Goal: Find specific page/section: Find specific page/section

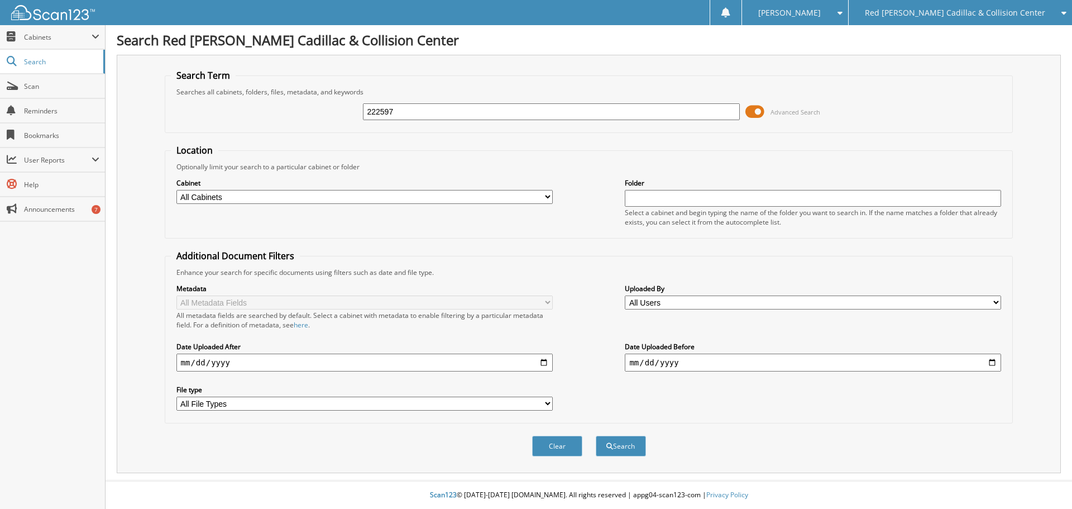
type input "222597"
click at [596, 436] on button "Search" at bounding box center [621, 446] width 50 height 21
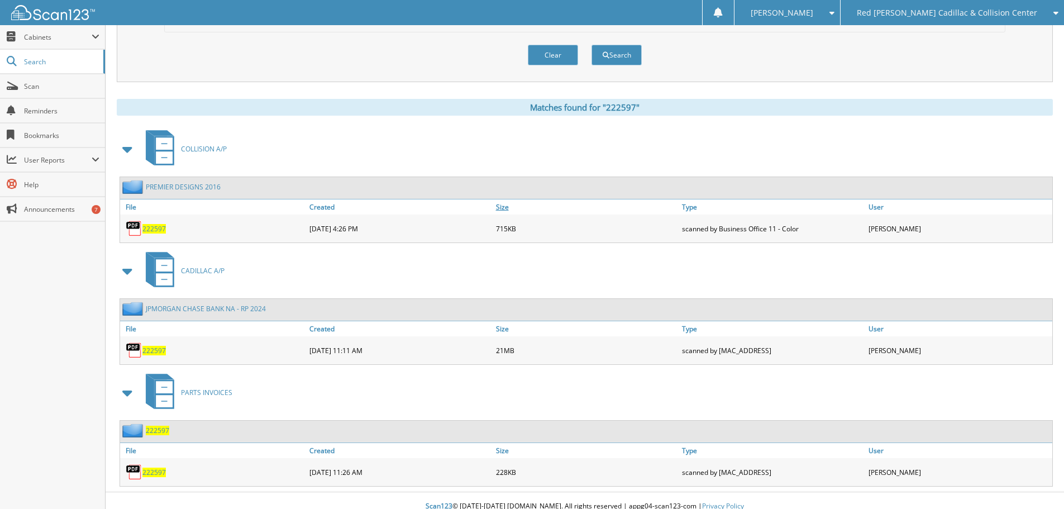
scroll to position [403, 0]
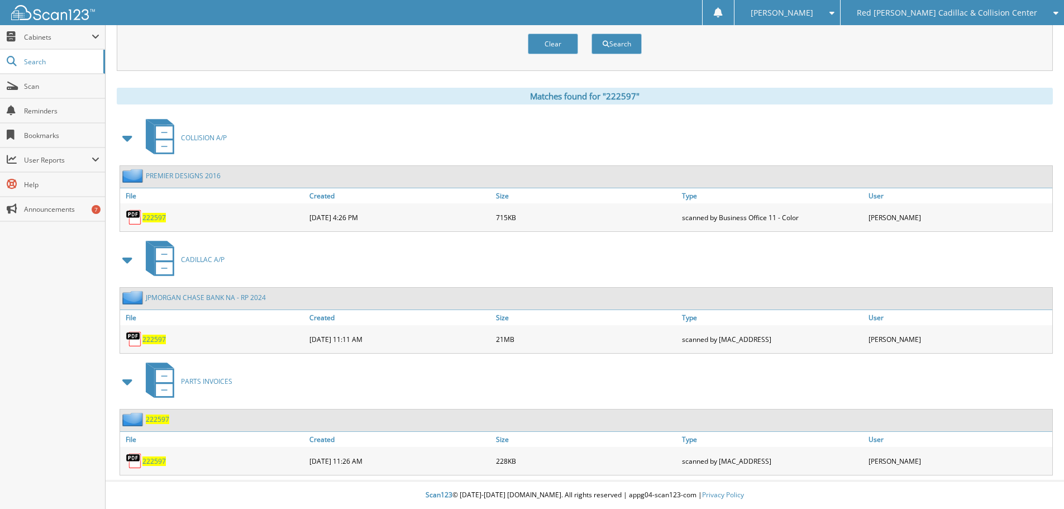
click at [159, 340] on span "222597" at bounding box center [153, 338] width 23 height 9
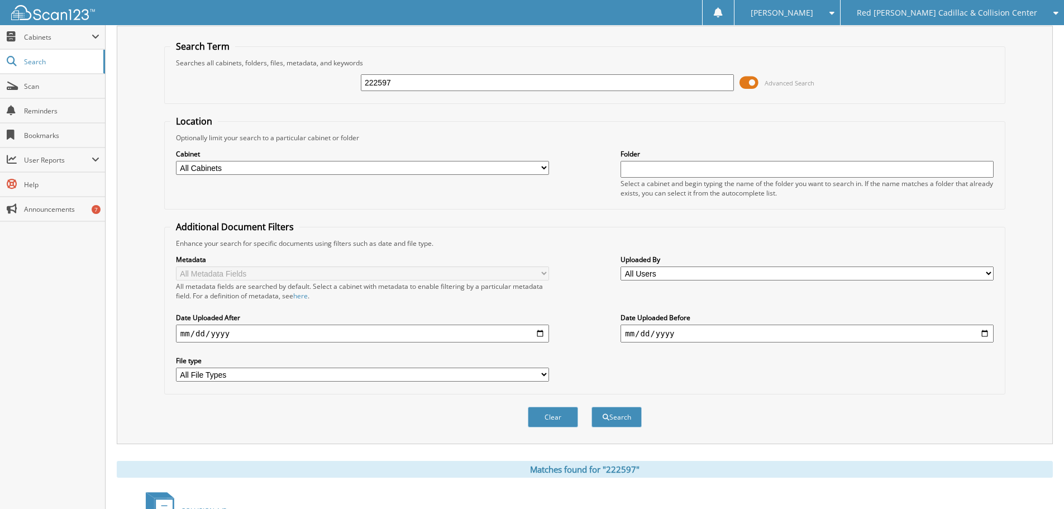
scroll to position [0, 0]
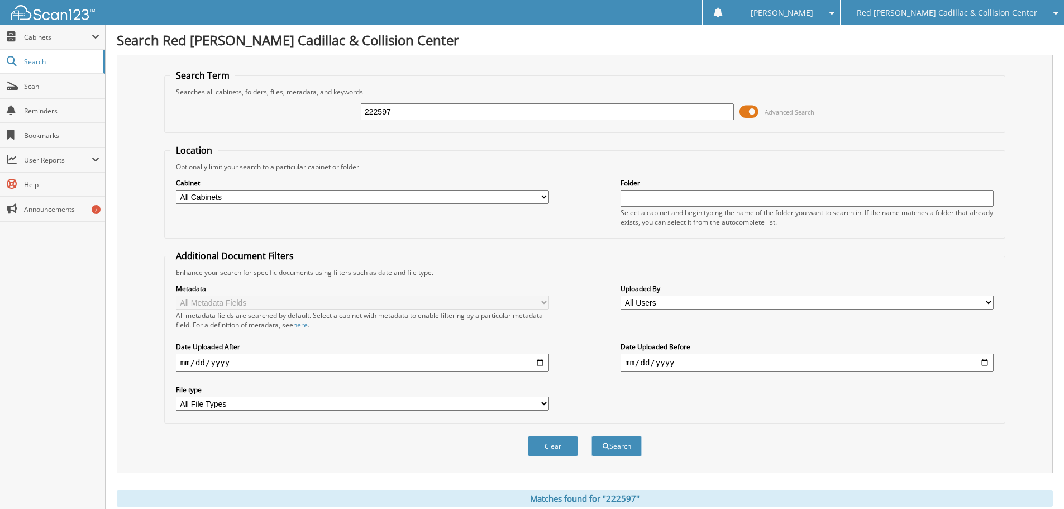
drag, startPoint x: 435, startPoint y: 111, endPoint x: 318, endPoint y: 108, distance: 116.7
click at [319, 108] on div "222597 Advanced Search" at bounding box center [584, 112] width 829 height 30
type input "2228520"
click at [591, 436] on button "Search" at bounding box center [616, 446] width 50 height 21
click at [414, 106] on input "2228520" at bounding box center [547, 111] width 373 height 17
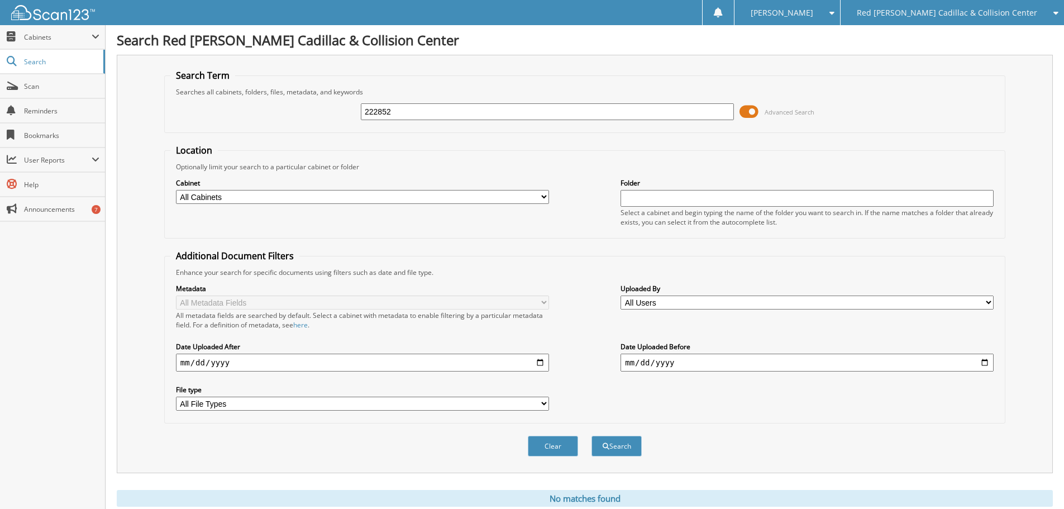
type input "222852"
click at [591, 436] on button "Search" at bounding box center [616, 446] width 50 height 21
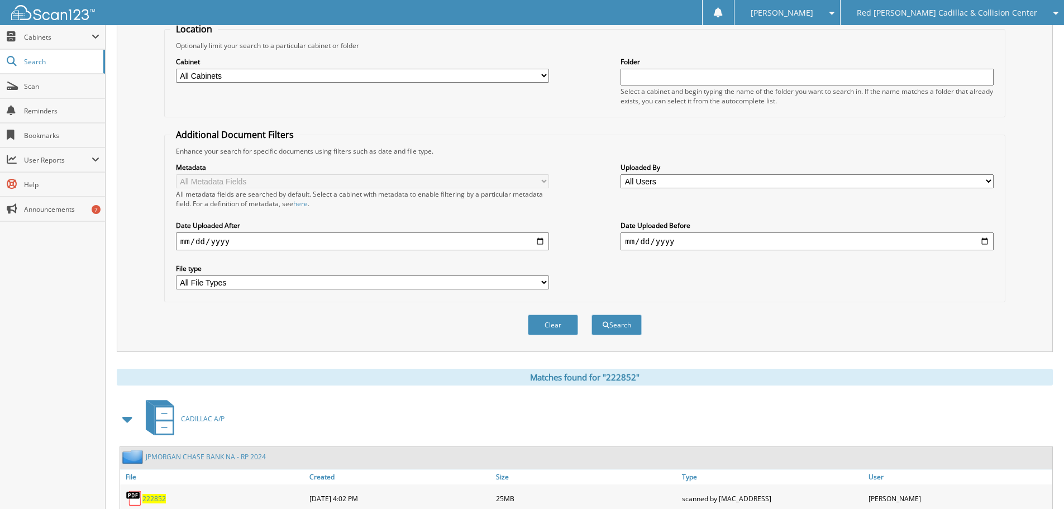
scroll to position [279, 0]
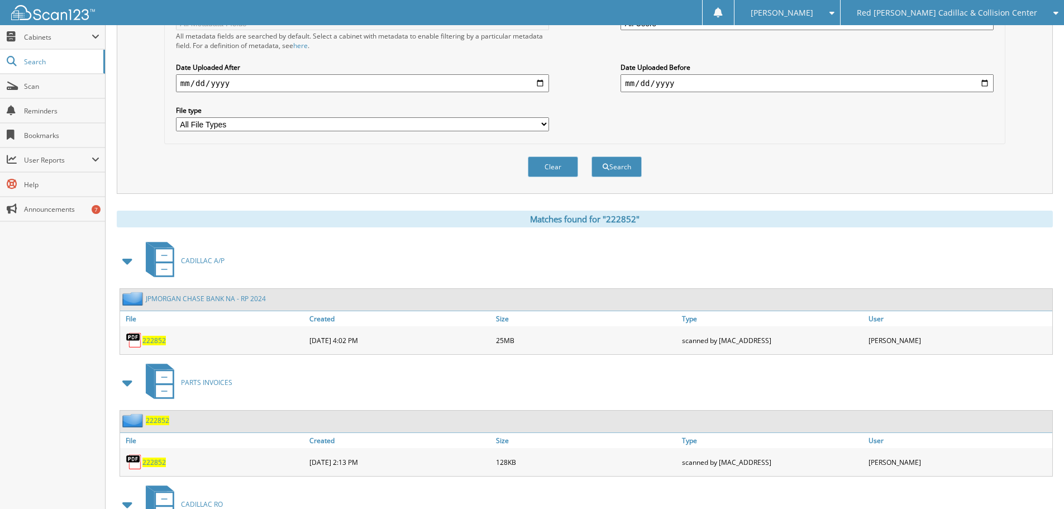
click at [153, 337] on span "222852" at bounding box center [153, 340] width 23 height 9
click at [472, 419] on div "222852" at bounding box center [586, 421] width 932 height 22
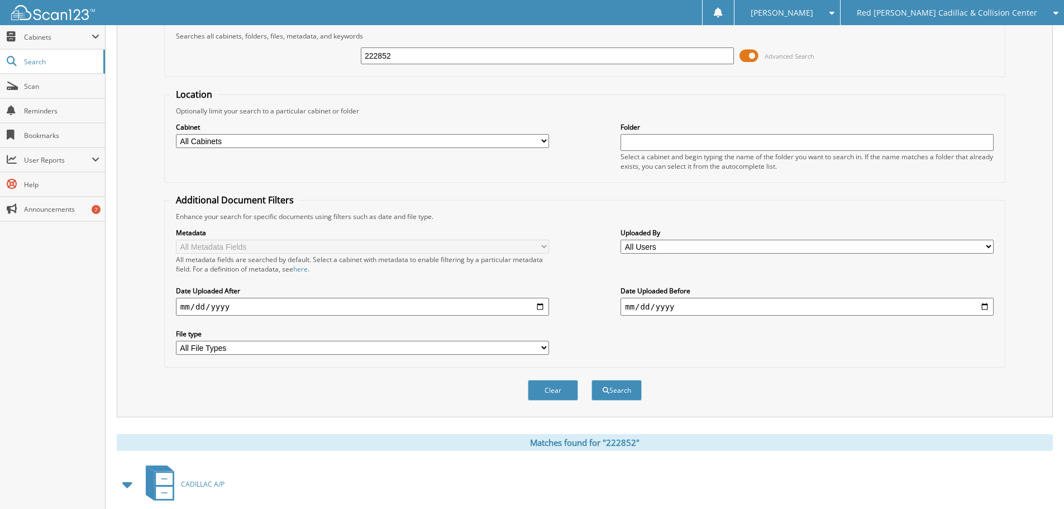
scroll to position [0, 0]
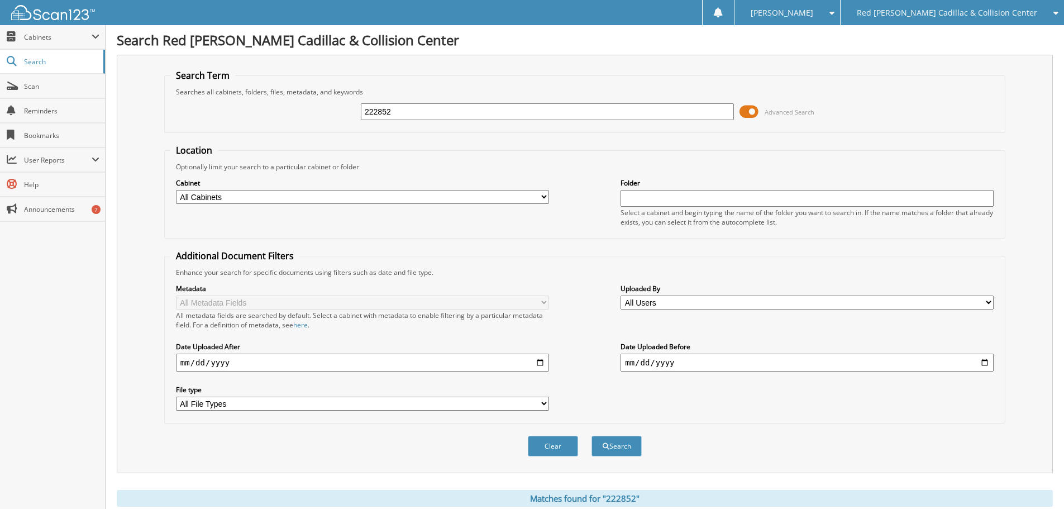
drag, startPoint x: 336, startPoint y: 106, endPoint x: 287, endPoint y: 111, distance: 48.8
click at [287, 111] on div "222852 Advanced Search" at bounding box center [584, 112] width 829 height 30
drag, startPoint x: 425, startPoint y: 112, endPoint x: 356, endPoint y: 114, distance: 69.3
click at [356, 114] on div "222852 Advanced Search" at bounding box center [584, 112] width 829 height 30
type input "223065"
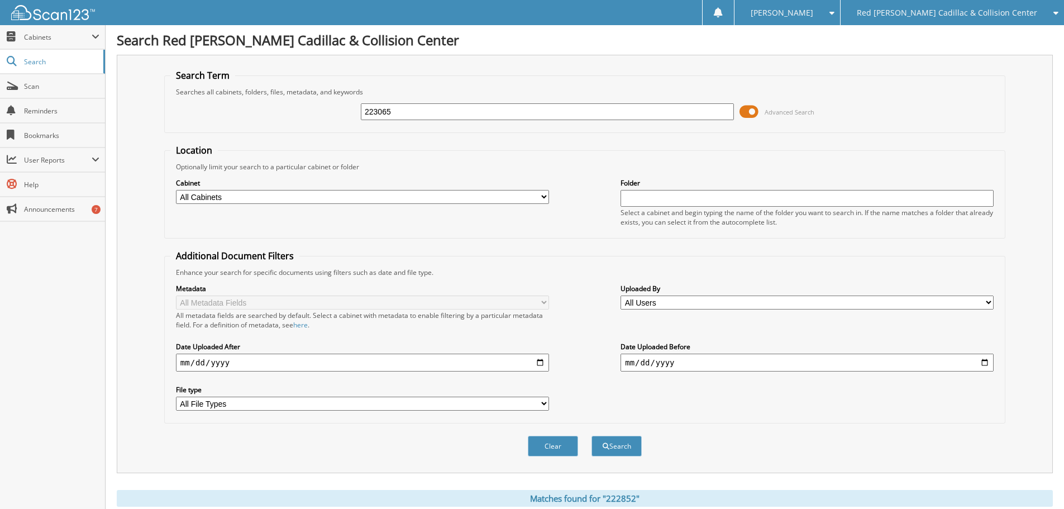
click at [591, 436] on button "Search" at bounding box center [616, 446] width 50 height 21
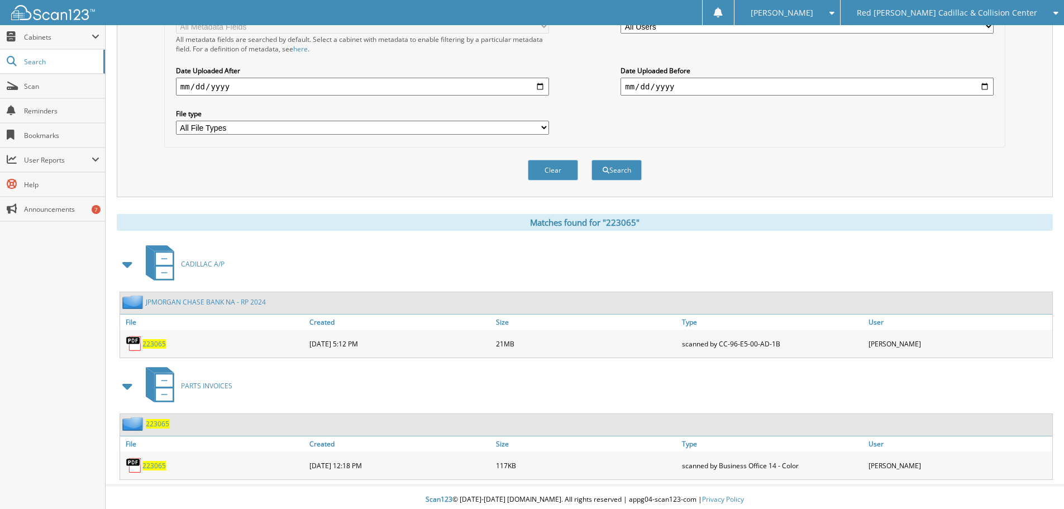
scroll to position [281, 0]
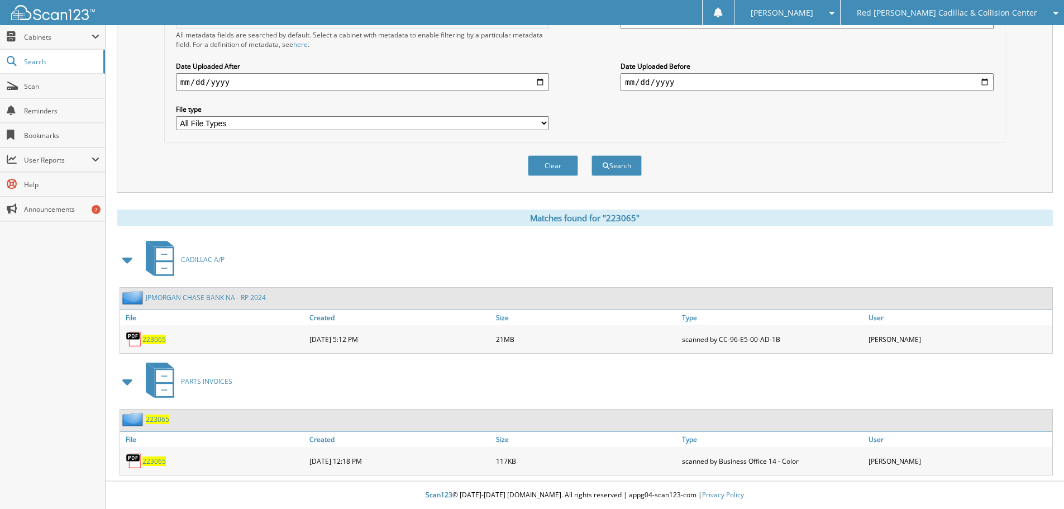
click at [146, 336] on span "223065" at bounding box center [153, 338] width 23 height 9
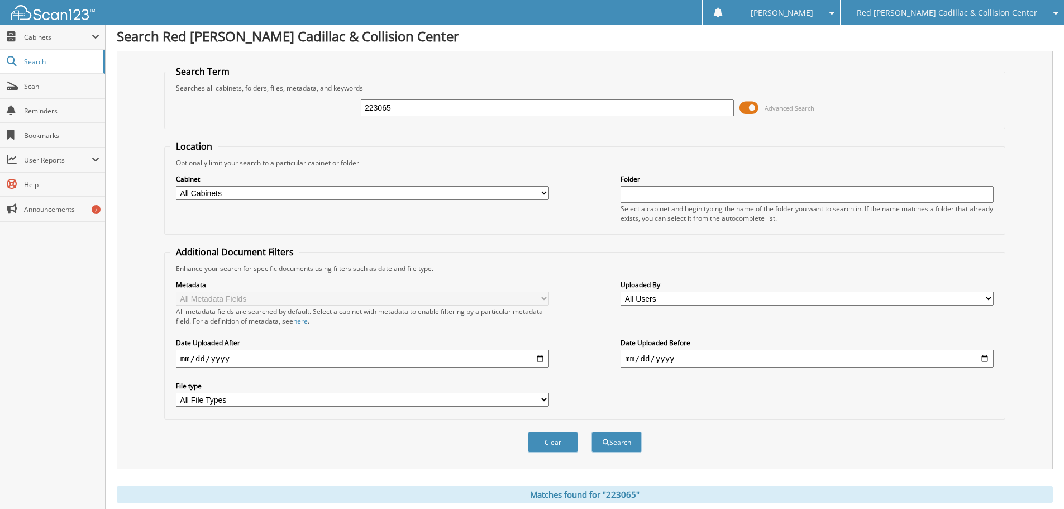
scroll to position [0, 0]
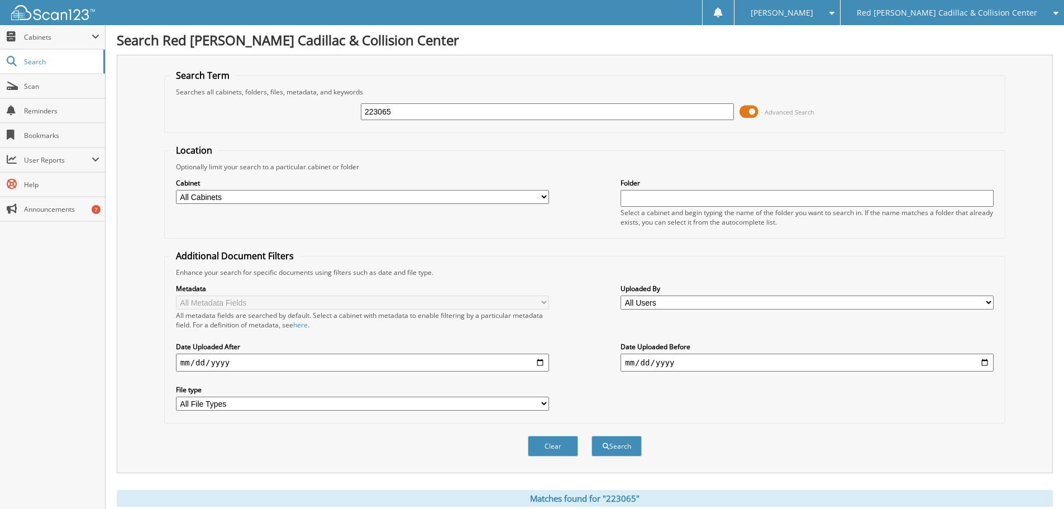
drag, startPoint x: 439, startPoint y: 120, endPoint x: 367, endPoint y: 121, distance: 72.6
click at [368, 121] on div "223065" at bounding box center [547, 111] width 373 height 19
drag, startPoint x: 423, startPoint y: 110, endPoint x: 353, endPoint y: 111, distance: 69.2
click at [360, 111] on div "223065 Advanced Search" at bounding box center [584, 112] width 829 height 30
type input "8055.15"
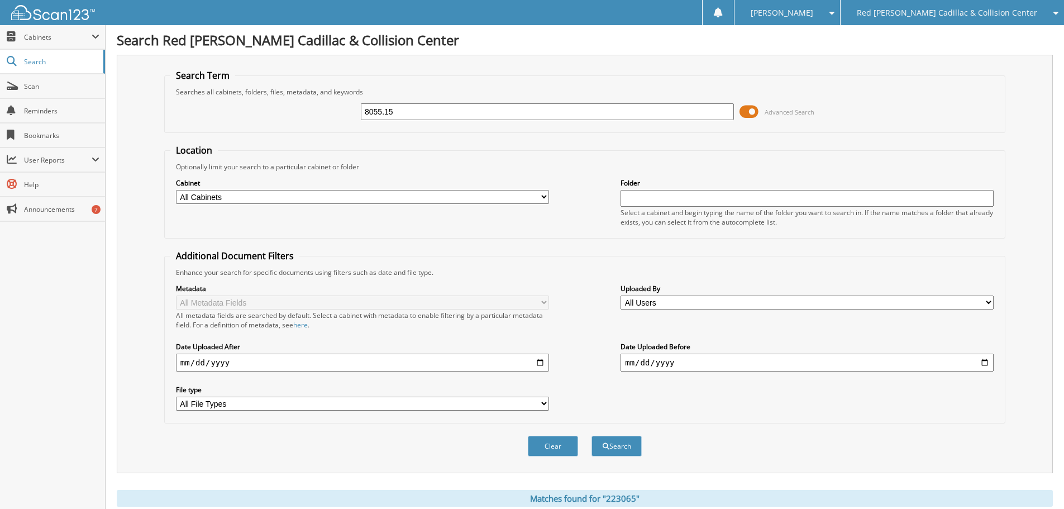
click at [591, 436] on button "Search" at bounding box center [616, 446] width 50 height 21
drag, startPoint x: 419, startPoint y: 105, endPoint x: 261, endPoint y: 112, distance: 158.2
click at [262, 110] on div "8055.15 Advanced Search" at bounding box center [584, 112] width 829 height 30
type input "223323"
click at [591, 436] on button "Search" at bounding box center [616, 446] width 50 height 21
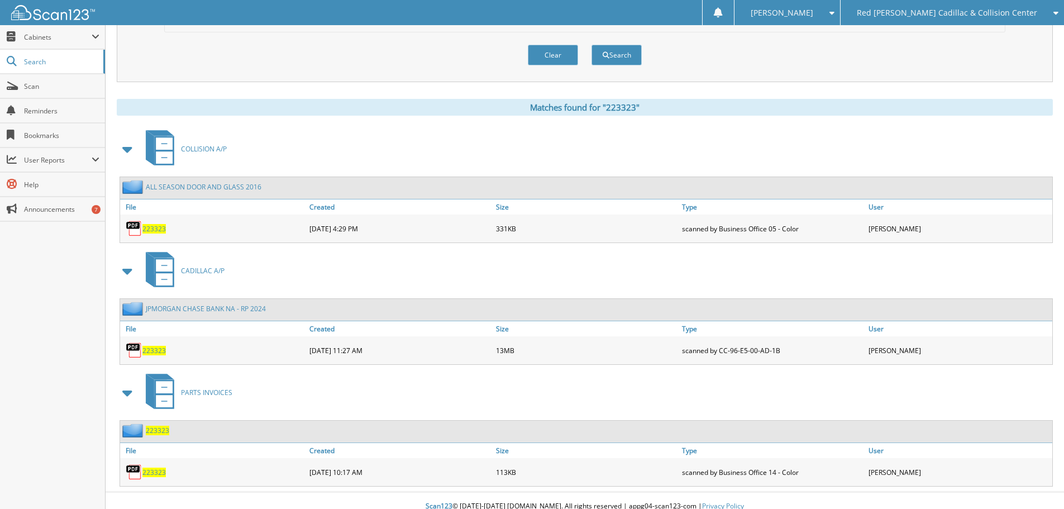
scroll to position [403, 0]
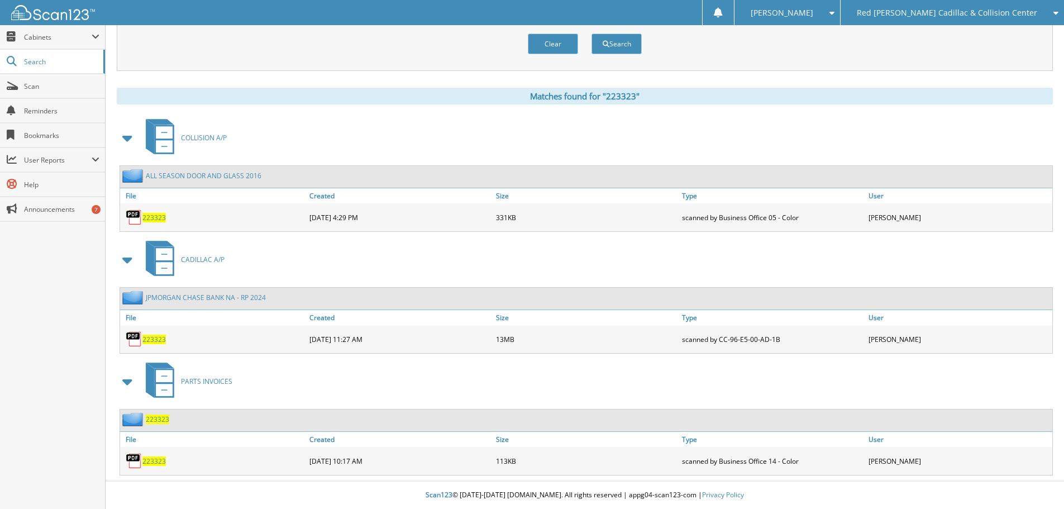
click at [152, 340] on span "223323" at bounding box center [153, 338] width 23 height 9
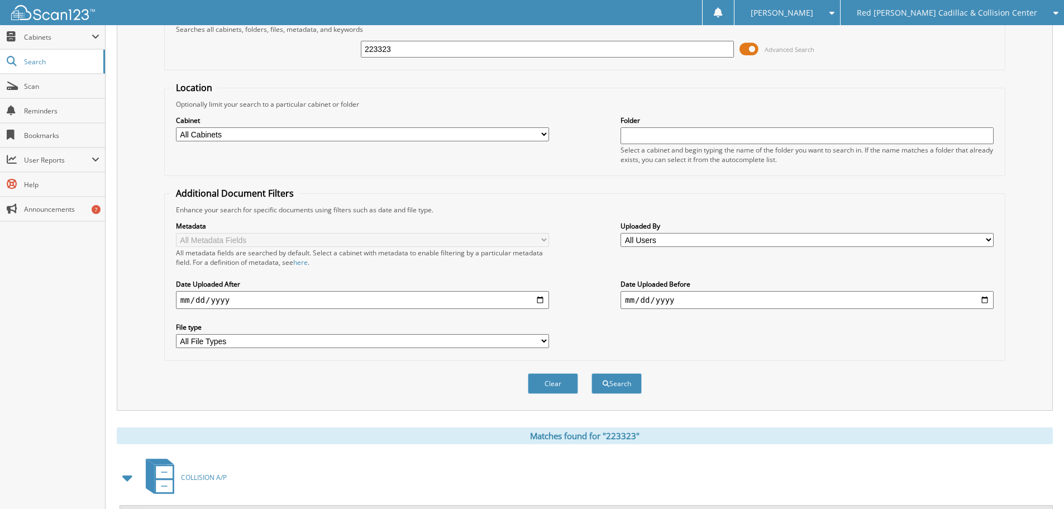
scroll to position [0, 0]
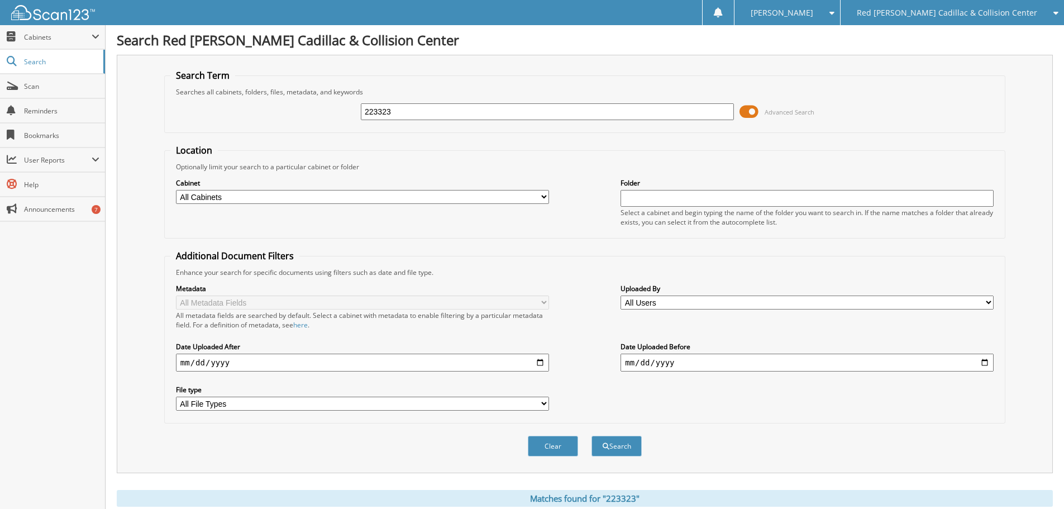
drag, startPoint x: 458, startPoint y: 112, endPoint x: 280, endPoint y: 113, distance: 178.1
click at [282, 113] on div "223323 Advanced Search" at bounding box center [584, 112] width 829 height 30
drag, startPoint x: 475, startPoint y: 175, endPoint x: 477, endPoint y: 169, distance: 6.7
click at [475, 175] on div "Cabinet All Cabinets BANK TRANSACTIONS CADILLAC A/P CADILLAC A/R CADILLAC A/R S…" at bounding box center [584, 201] width 829 height 61
drag, startPoint x: 461, startPoint y: 113, endPoint x: 343, endPoint y: 115, distance: 118.4
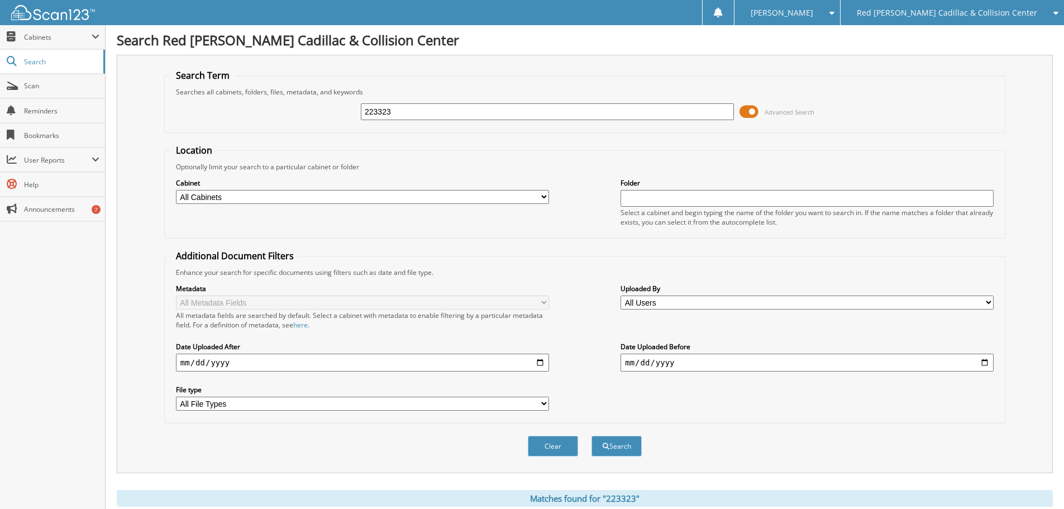
click at [346, 115] on div "223323 Advanced Search" at bounding box center [584, 112] width 829 height 30
type input "224804"
click at [591, 436] on button "Search" at bounding box center [616, 446] width 50 height 21
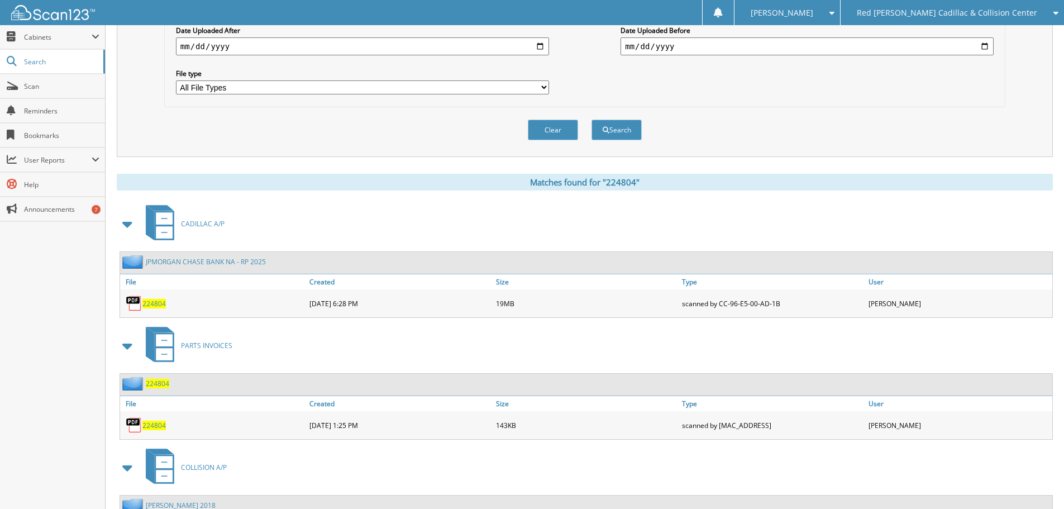
scroll to position [403, 0]
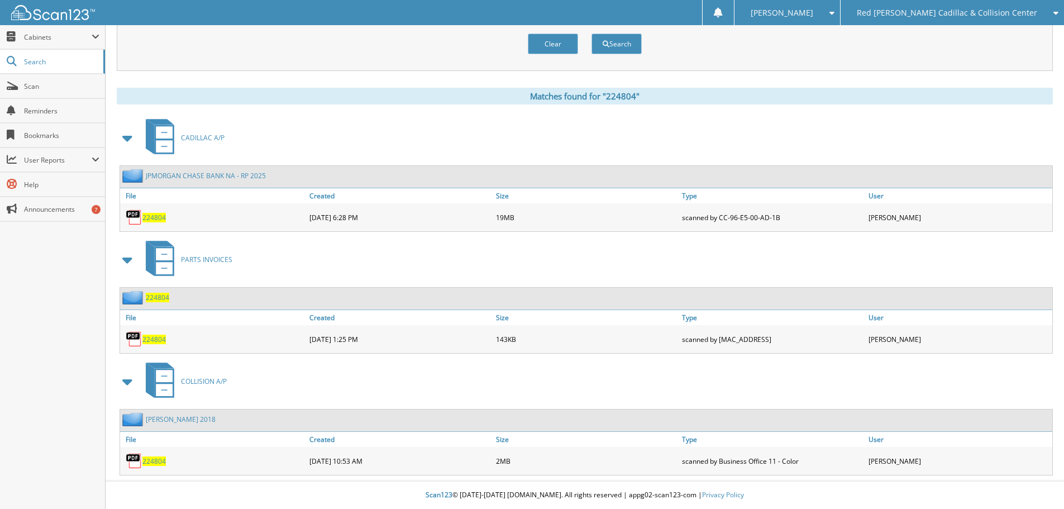
click at [151, 218] on span "224804" at bounding box center [153, 217] width 23 height 9
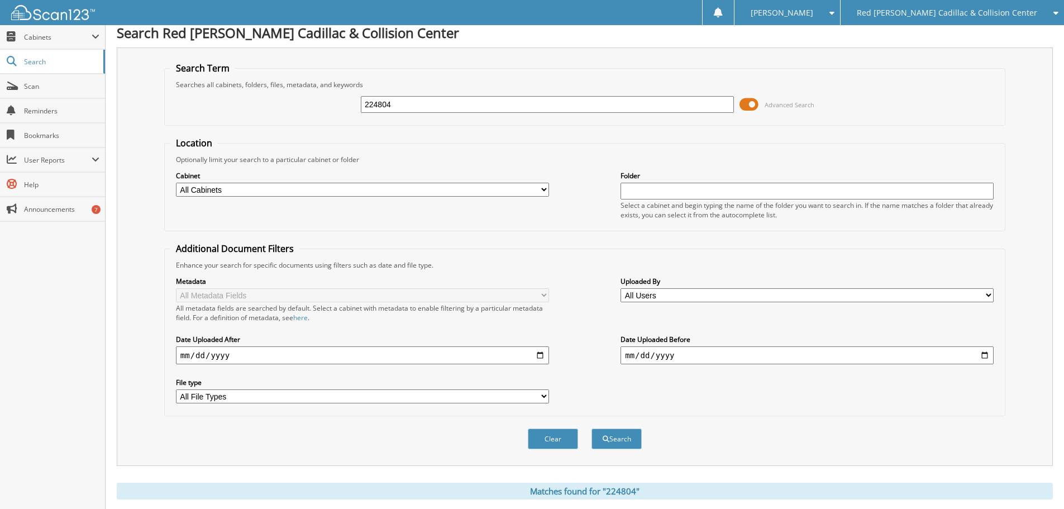
scroll to position [0, 0]
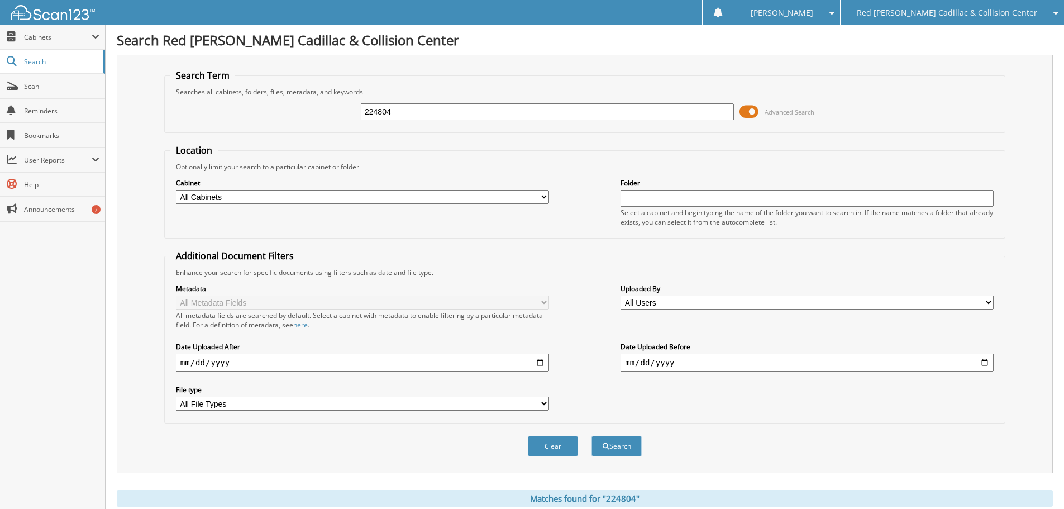
drag, startPoint x: 331, startPoint y: 119, endPoint x: 278, endPoint y: 119, distance: 53.0
click at [279, 119] on div "224804 Advanced Search" at bounding box center [584, 112] width 829 height 30
type input "225014"
click at [591, 436] on button "Search" at bounding box center [616, 446] width 50 height 21
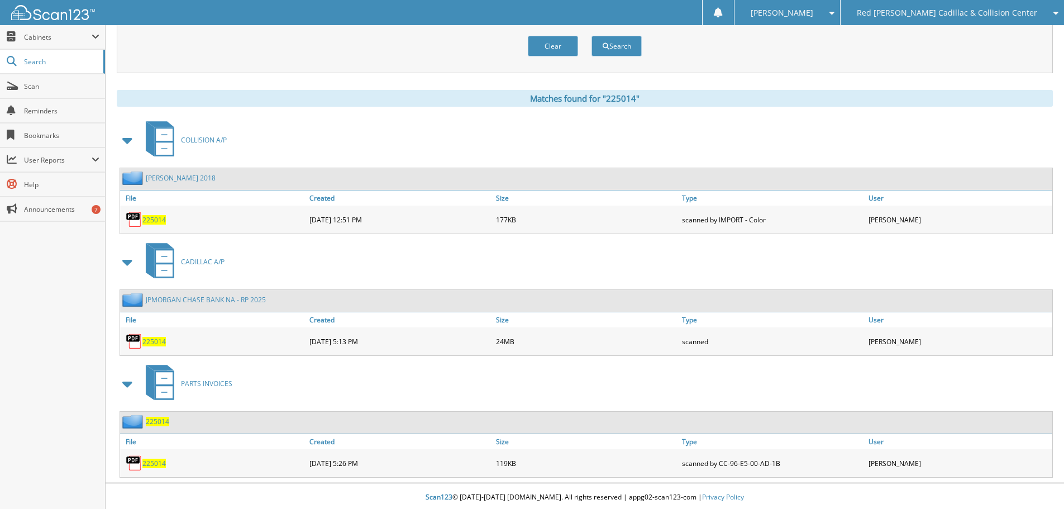
scroll to position [403, 0]
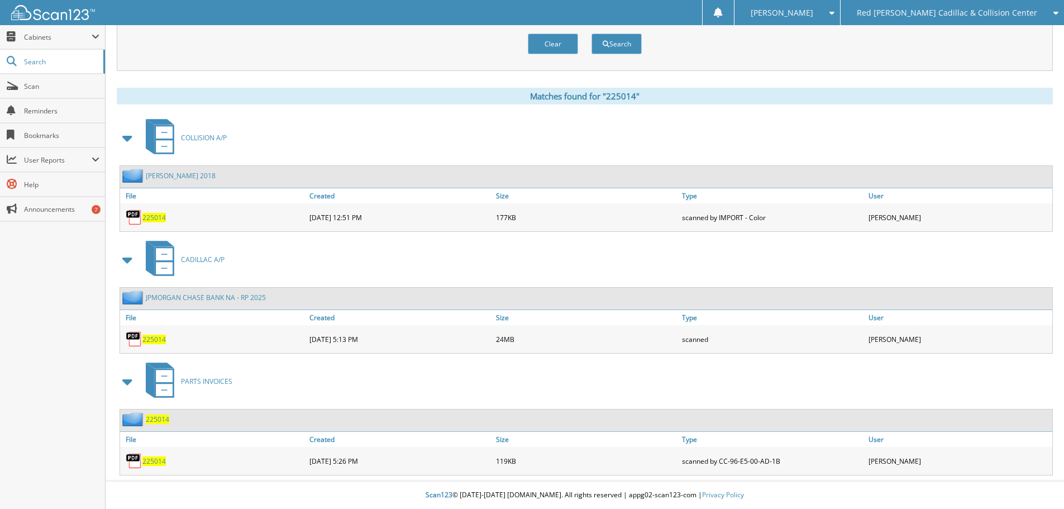
click at [157, 338] on span "225014" at bounding box center [153, 338] width 23 height 9
